Goal: Transaction & Acquisition: Purchase product/service

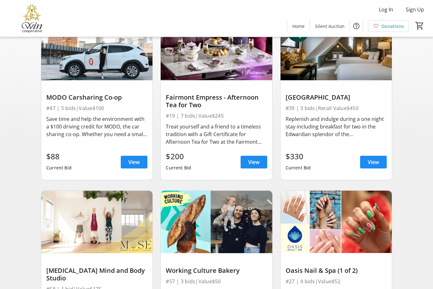
scroll to position [76, 0]
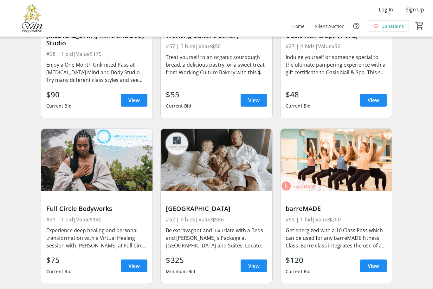
scroll to position [315, 0]
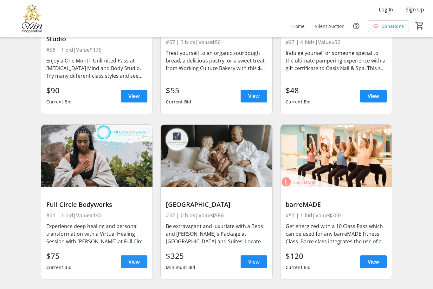
click at [132, 262] on span "View" at bounding box center [133, 262] width 11 height 8
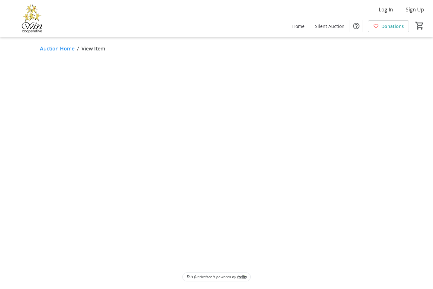
scroll to position [21, 0]
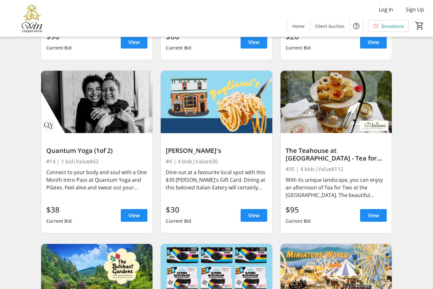
scroll to position [700, 0]
click at [380, 217] on span at bounding box center [373, 215] width 27 height 15
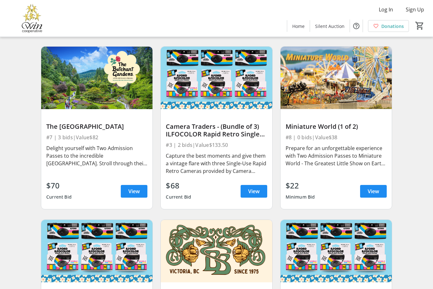
scroll to position [897, 0]
click at [135, 195] on span at bounding box center [134, 191] width 27 height 15
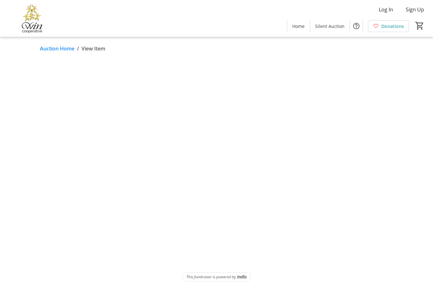
scroll to position [21, 0]
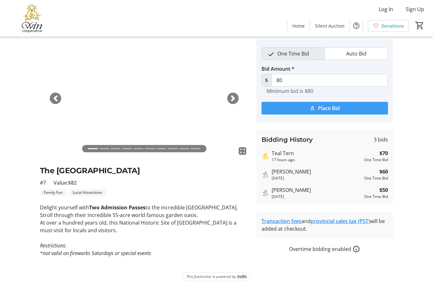
click at [336, 105] on span "Place Bid" at bounding box center [329, 109] width 22 height 8
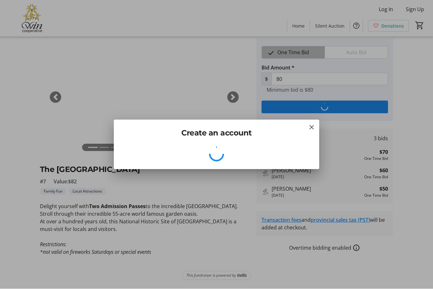
scroll to position [0, 0]
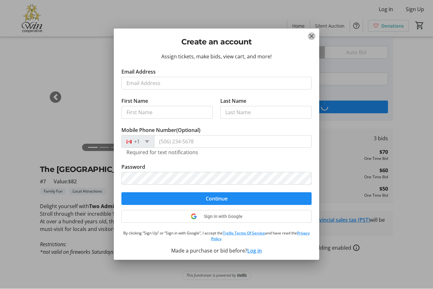
click at [308, 37] on mat-icon "Close" at bounding box center [312, 37] width 8 height 8
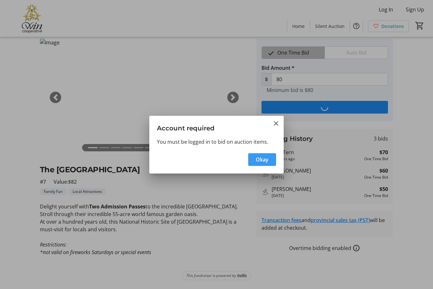
click at [272, 128] on h3 "Account required" at bounding box center [216, 127] width 135 height 22
click at [276, 122] on mat-icon "Close" at bounding box center [276, 124] width 8 height 8
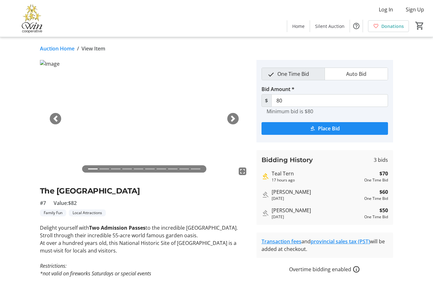
scroll to position [21, 0]
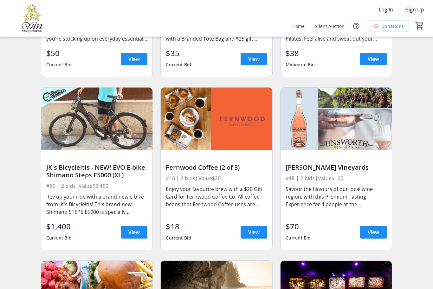
scroll to position [1554, 0]
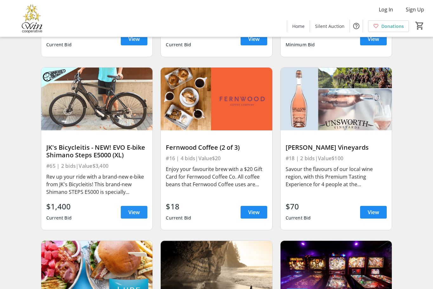
click at [137, 214] on span "View" at bounding box center [133, 212] width 11 height 8
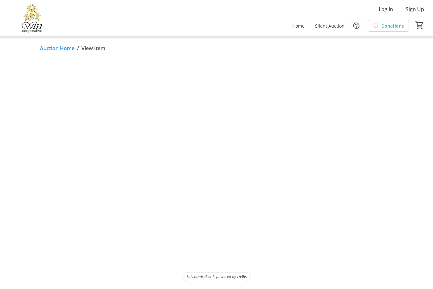
scroll to position [21, 0]
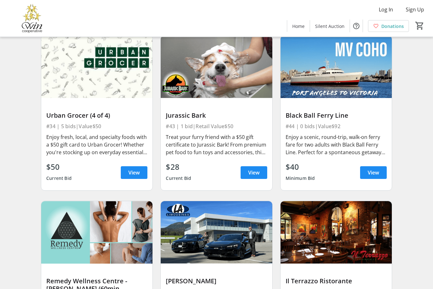
scroll to position [2937, 0]
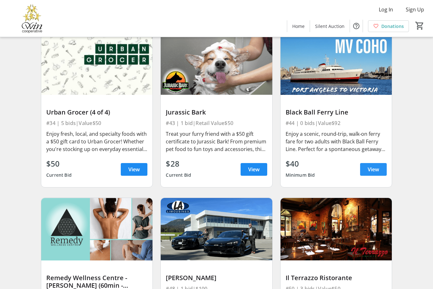
click at [377, 173] on span "View" at bounding box center [373, 170] width 11 height 8
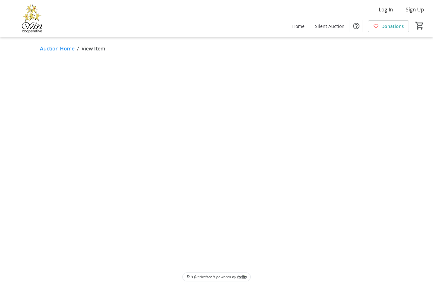
scroll to position [21, 0]
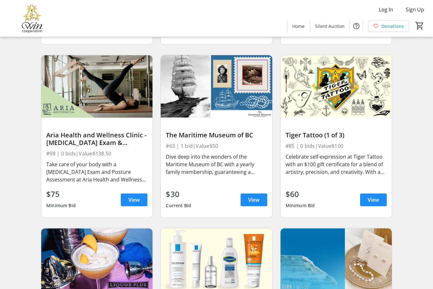
scroll to position [3584, 0]
click at [129, 193] on span at bounding box center [134, 199] width 27 height 15
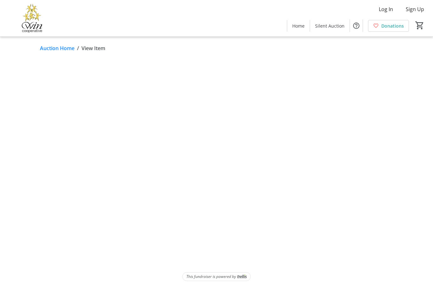
scroll to position [21, 0]
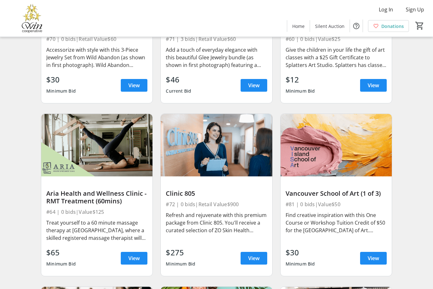
scroll to position [4029, 0]
click at [256, 263] on span at bounding box center [254, 258] width 27 height 15
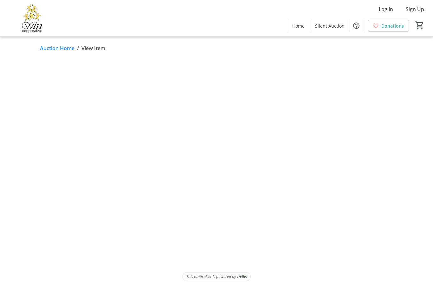
scroll to position [21, 0]
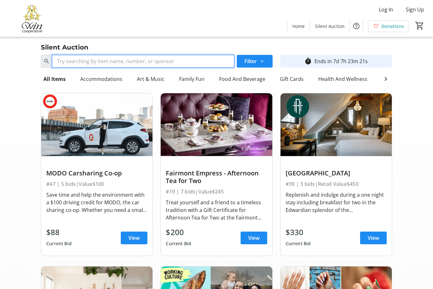
click at [111, 63] on input "Search" at bounding box center [143, 61] width 182 height 13
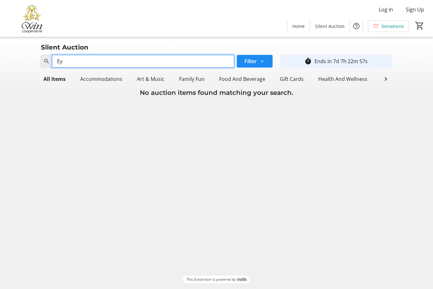
type input "E"
type input "F"
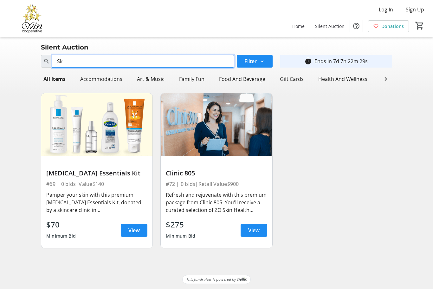
type input "S"
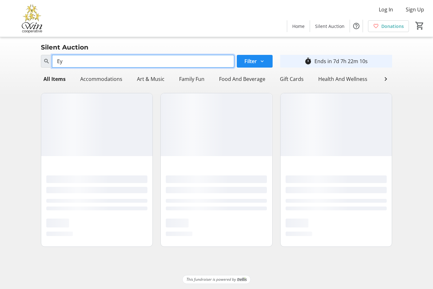
type input "E"
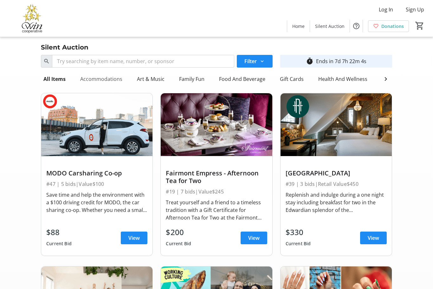
click at [105, 82] on div "Accommodations" at bounding box center [101, 79] width 47 height 13
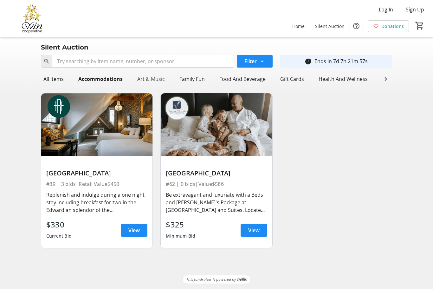
click at [156, 77] on div "Art & Music" at bounding box center [151, 79] width 33 height 13
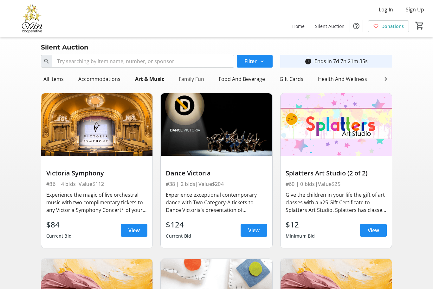
click at [193, 82] on div "Family Fun" at bounding box center [191, 79] width 30 height 13
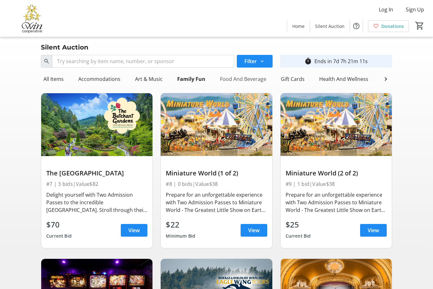
click at [246, 78] on div "Food And Beverage" at bounding box center [243, 79] width 51 height 13
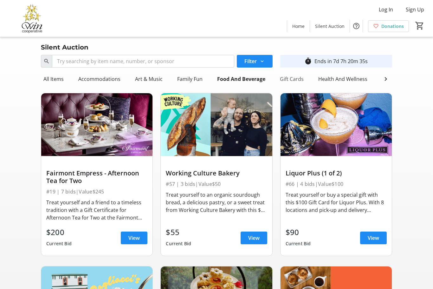
click at [290, 79] on div "Gift Cards" at bounding box center [292, 79] width 29 height 13
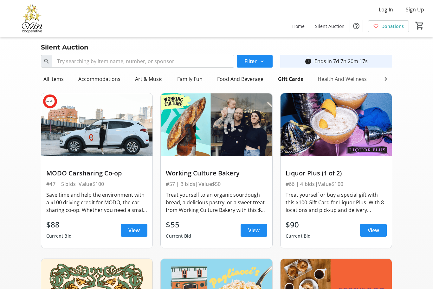
click at [343, 76] on div "Health And Wellness" at bounding box center [342, 79] width 54 height 13
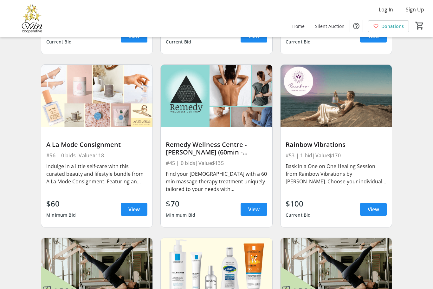
scroll to position [180, 0]
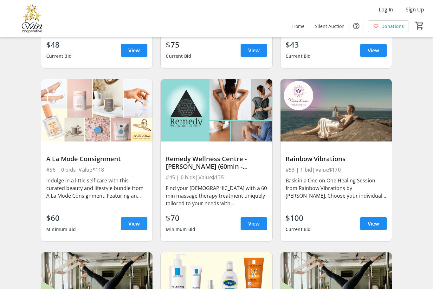
click at [132, 223] on span "View" at bounding box center [133, 224] width 11 height 8
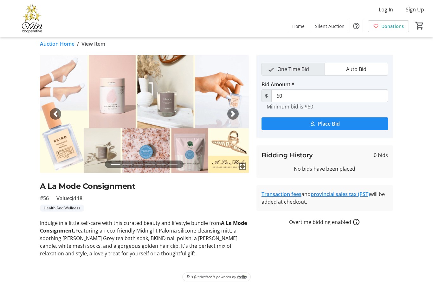
click at [234, 111] on span "button" at bounding box center [233, 114] width 6 height 6
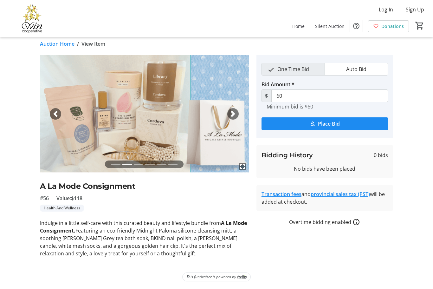
click at [233, 111] on span "button" at bounding box center [233, 114] width 6 height 6
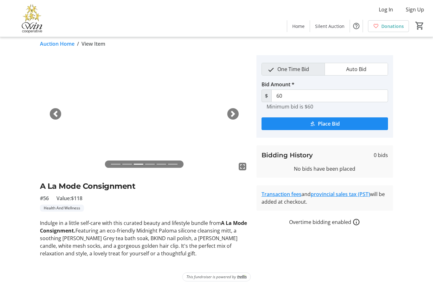
click at [229, 108] on div "Next" at bounding box center [232, 113] width 11 height 11
click at [234, 111] on span "button" at bounding box center [233, 114] width 6 height 6
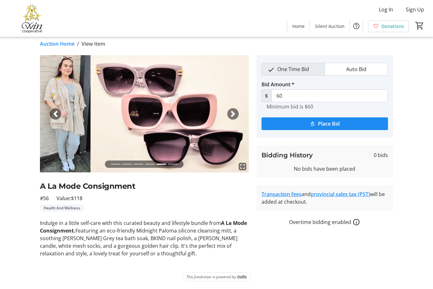
click at [230, 111] on span "button" at bounding box center [233, 114] width 6 height 6
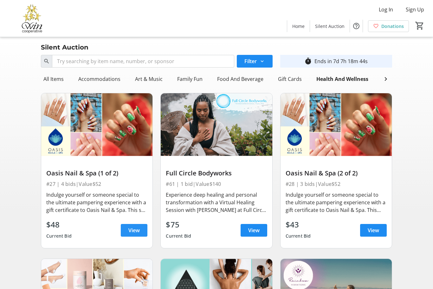
click at [136, 232] on span "View" at bounding box center [133, 231] width 11 height 8
click at [375, 228] on span "View" at bounding box center [373, 231] width 11 height 8
click at [134, 228] on span "View" at bounding box center [133, 231] width 11 height 8
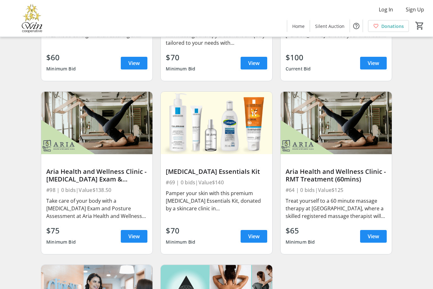
scroll to position [341, 0]
click at [255, 237] on span "View" at bounding box center [253, 236] width 11 height 8
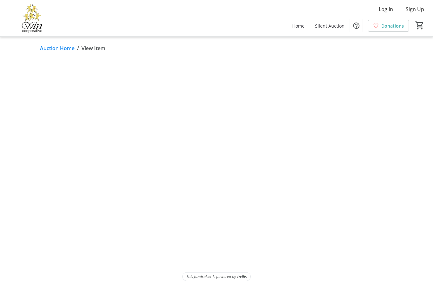
scroll to position [21, 0]
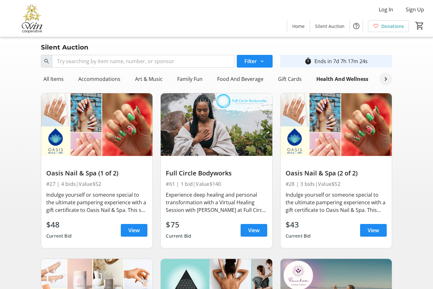
click at [390, 85] on span at bounding box center [386, 79] width 13 height 13
click at [281, 78] on div "Local Attractions" at bounding box center [284, 79] width 45 height 13
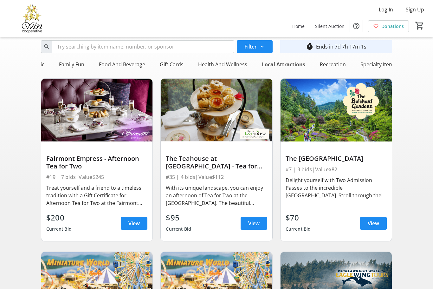
scroll to position [0, 0]
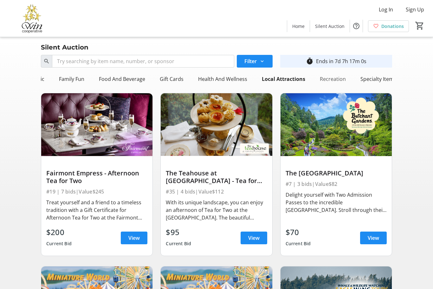
click at [330, 82] on div "Recreation" at bounding box center [333, 79] width 31 height 13
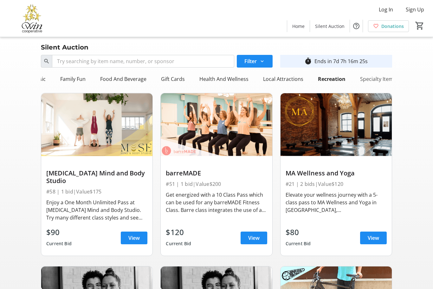
click at [383, 76] on div "Specialty Item" at bounding box center [377, 79] width 38 height 13
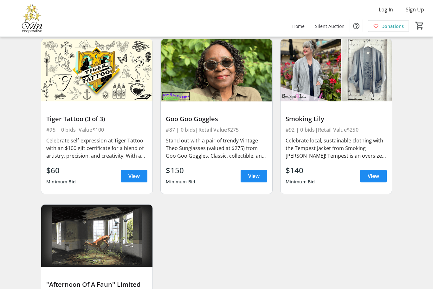
scroll to position [897, 0]
click at [254, 176] on span "View" at bounding box center [253, 176] width 11 height 8
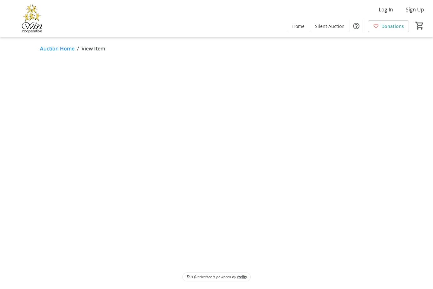
scroll to position [21, 0]
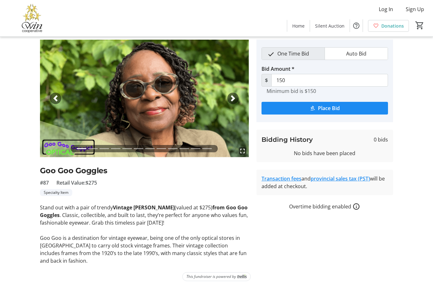
click at [230, 97] on span "button" at bounding box center [233, 98] width 6 height 6
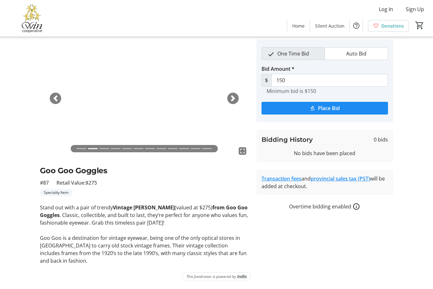
click at [233, 99] on span "button" at bounding box center [233, 98] width 6 height 6
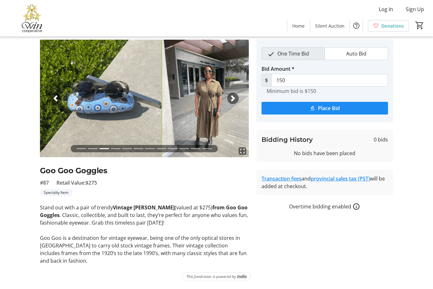
click at [235, 93] on div "Next" at bounding box center [232, 98] width 11 height 11
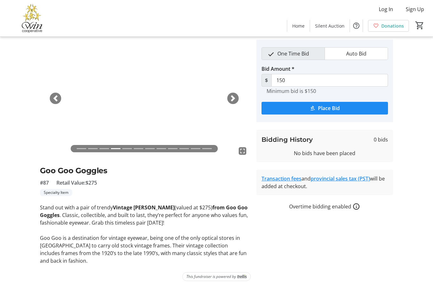
click at [237, 101] on div "Next" at bounding box center [232, 98] width 11 height 11
click at [234, 95] on span "button" at bounding box center [233, 98] width 6 height 6
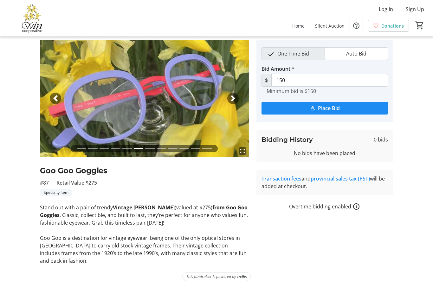
click at [238, 91] on img at bounding box center [144, 99] width 209 height 118
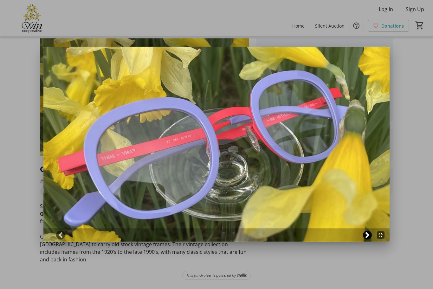
click at [364, 236] on span at bounding box center [367, 235] width 6 height 6
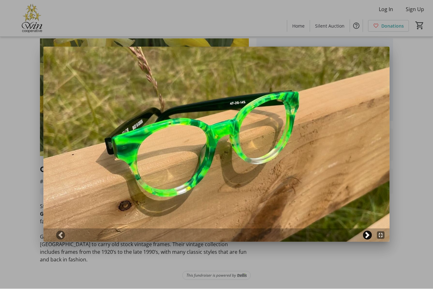
click at [365, 235] on span at bounding box center [367, 235] width 6 height 6
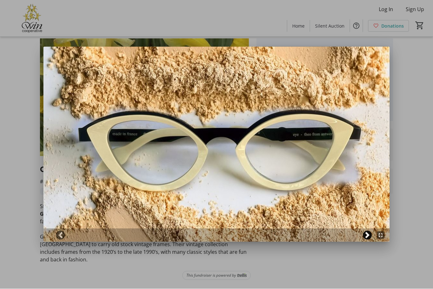
click at [366, 235] on span at bounding box center [367, 235] width 6 height 6
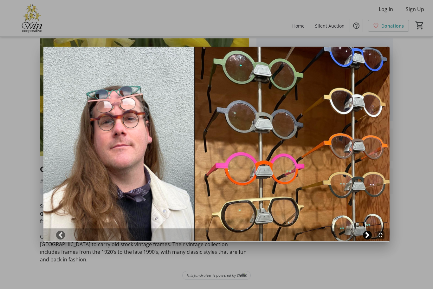
click at [367, 237] on span at bounding box center [367, 235] width 6 height 6
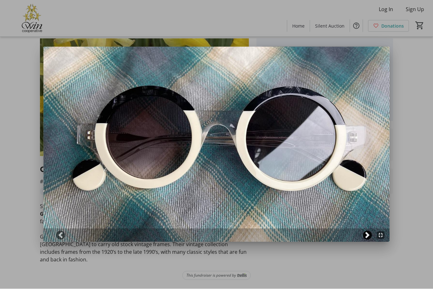
click at [366, 236] on span at bounding box center [367, 235] width 6 height 6
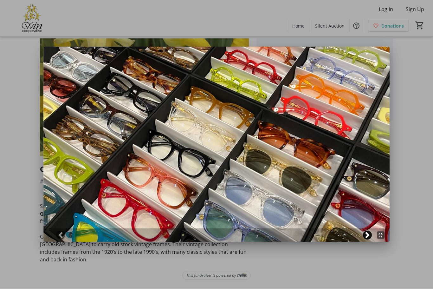
click at [367, 238] on span at bounding box center [367, 235] width 6 height 6
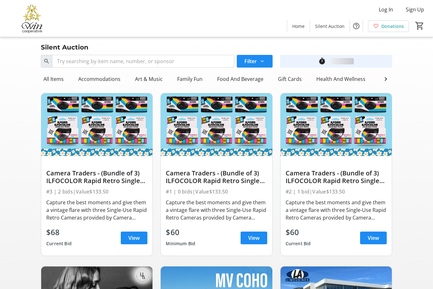
scroll to position [897, 0]
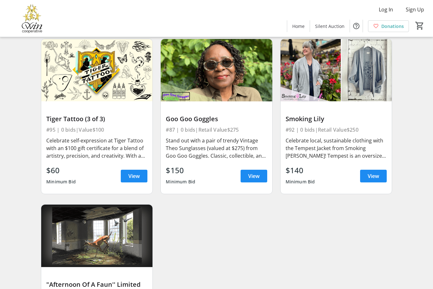
click at [368, 143] on div "Celebrate local, sustainable clothing with the Tempest Jacket from Smoking [PER…" at bounding box center [336, 148] width 101 height 23
click at [378, 178] on span "View" at bounding box center [373, 176] width 11 height 8
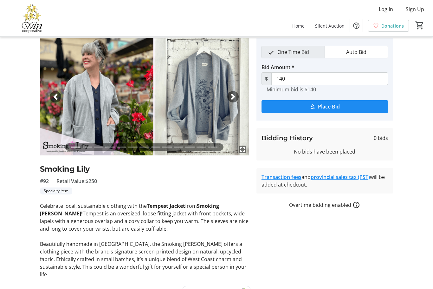
scroll to position [28, 0]
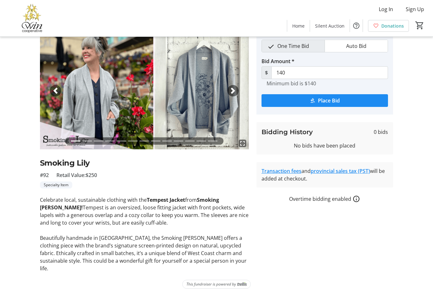
click at [230, 89] on span "button" at bounding box center [233, 91] width 6 height 6
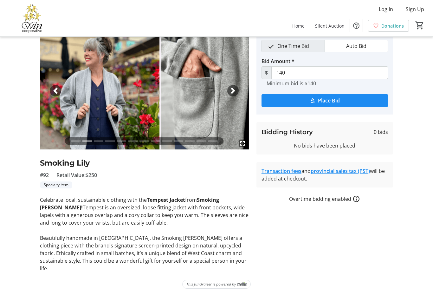
click at [233, 93] on span "button" at bounding box center [233, 91] width 6 height 6
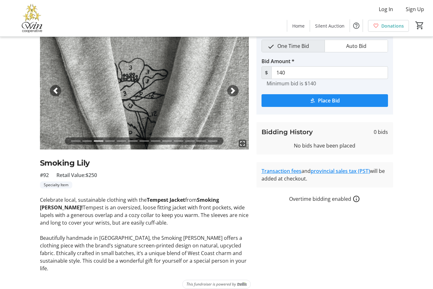
click at [233, 93] on span "button" at bounding box center [233, 91] width 6 height 6
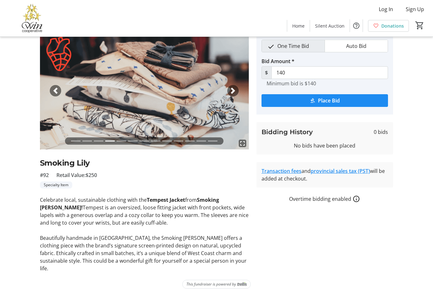
click at [232, 91] on span "button" at bounding box center [233, 91] width 6 height 6
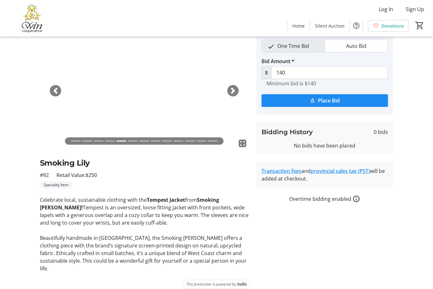
click at [233, 91] on span "button" at bounding box center [233, 91] width 6 height 6
click at [230, 90] on div "Next" at bounding box center [232, 90] width 11 height 11
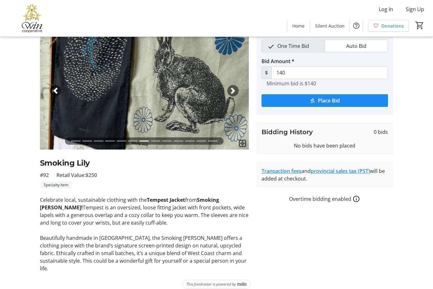
click at [232, 92] on span "button" at bounding box center [233, 91] width 6 height 6
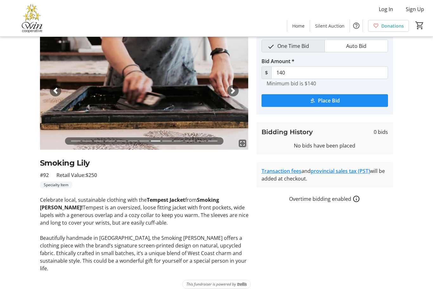
click at [233, 88] on span "button" at bounding box center [233, 91] width 6 height 6
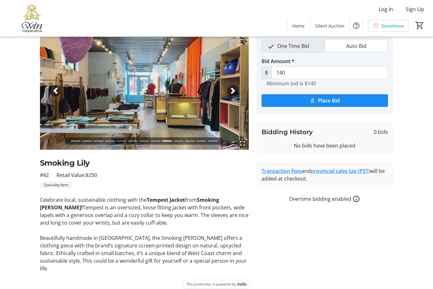
click at [234, 89] on span "button" at bounding box center [233, 91] width 6 height 6
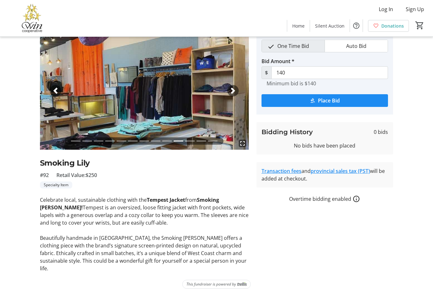
click at [237, 92] on div "Next" at bounding box center [232, 90] width 11 height 11
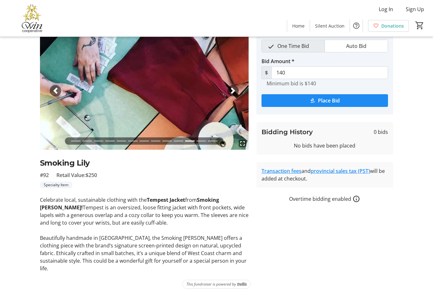
click at [235, 92] on span "button" at bounding box center [233, 91] width 6 height 6
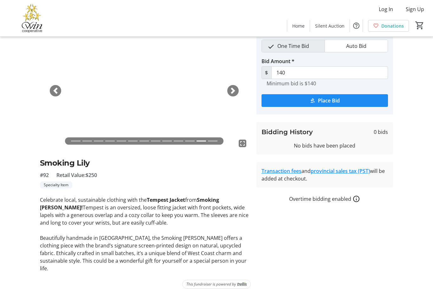
click at [235, 85] on div "Next" at bounding box center [232, 90] width 11 height 11
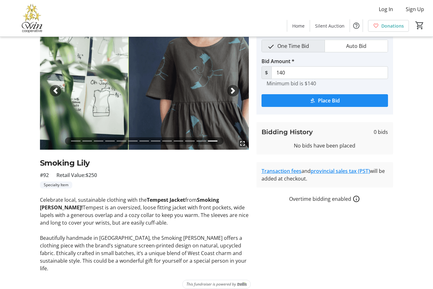
click at [57, 91] on span "button" at bounding box center [55, 91] width 6 height 6
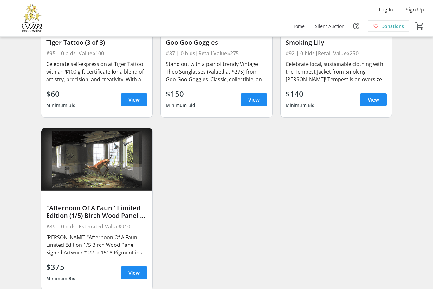
scroll to position [974, 0]
click at [134, 273] on span "View" at bounding box center [133, 273] width 11 height 8
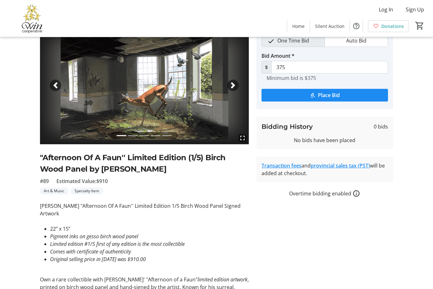
scroll to position [46, 0]
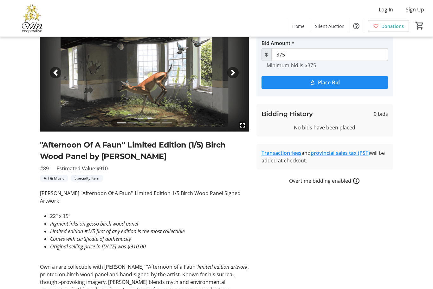
click at [234, 75] on span "button" at bounding box center [233, 73] width 6 height 6
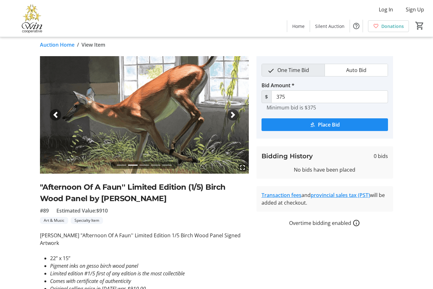
scroll to position [4, 0]
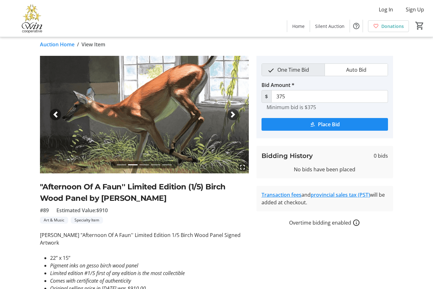
click at [233, 117] on span "button" at bounding box center [233, 114] width 6 height 6
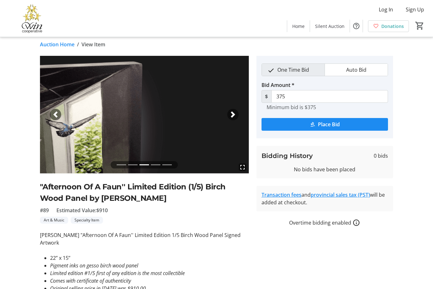
click at [233, 114] on span "button" at bounding box center [233, 114] width 6 height 6
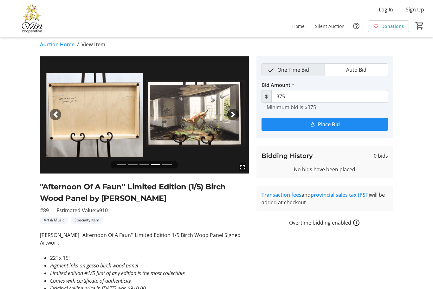
click at [235, 111] on div "Next" at bounding box center [232, 114] width 11 height 11
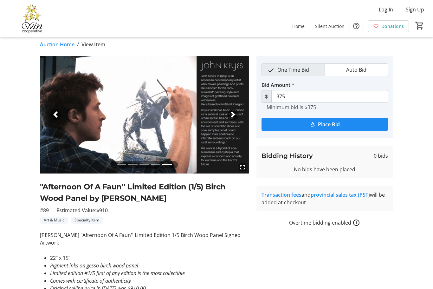
click at [234, 115] on span "button" at bounding box center [233, 114] width 6 height 6
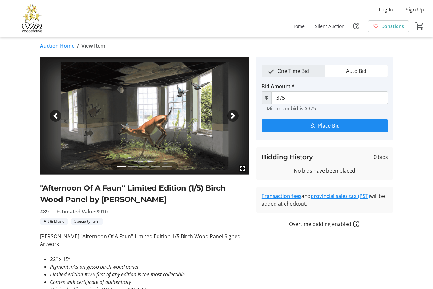
scroll to position [0, 0]
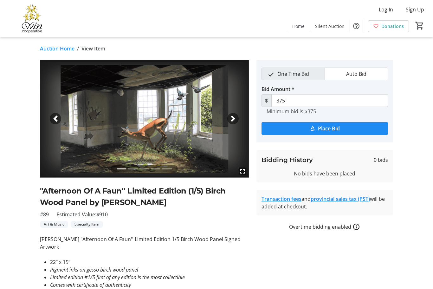
click at [194, 130] on img at bounding box center [144, 119] width 209 height 118
